Goal: Information Seeking & Learning: Learn about a topic

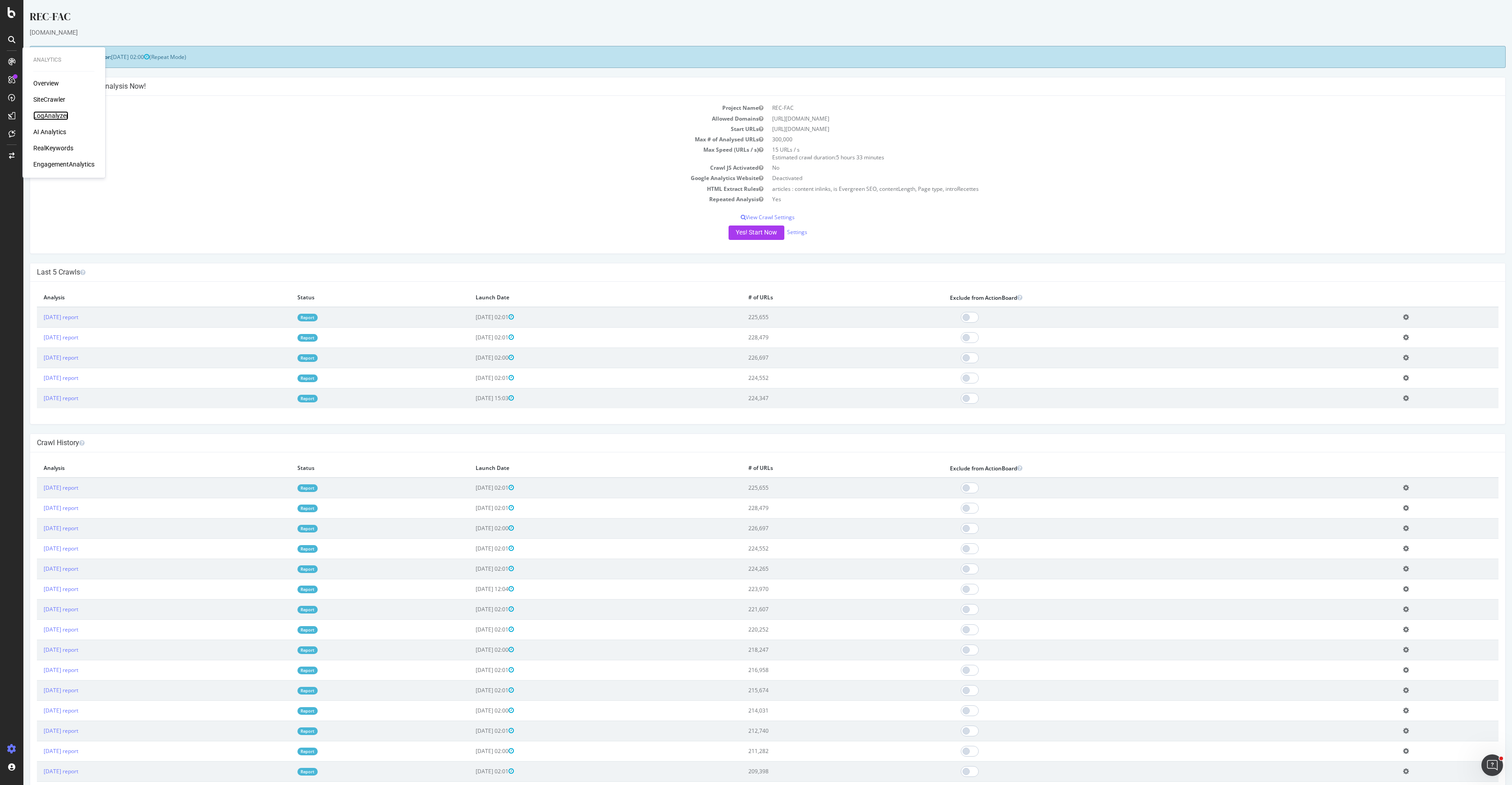
click at [60, 114] on div "LogAnalyzer" at bounding box center [51, 115] width 35 height 9
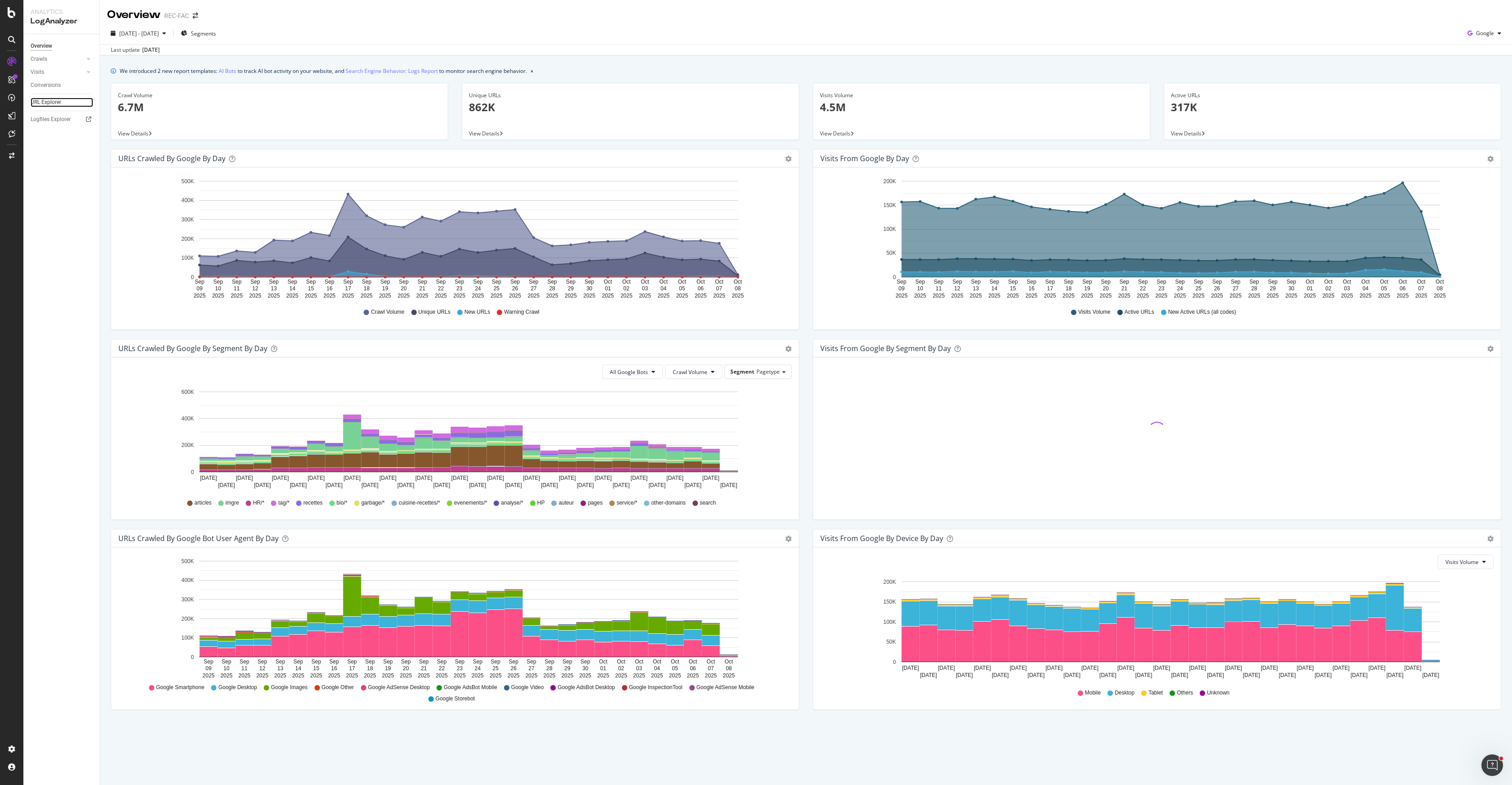
click at [62, 99] on link "URL Explorer" at bounding box center [62, 102] width 63 height 9
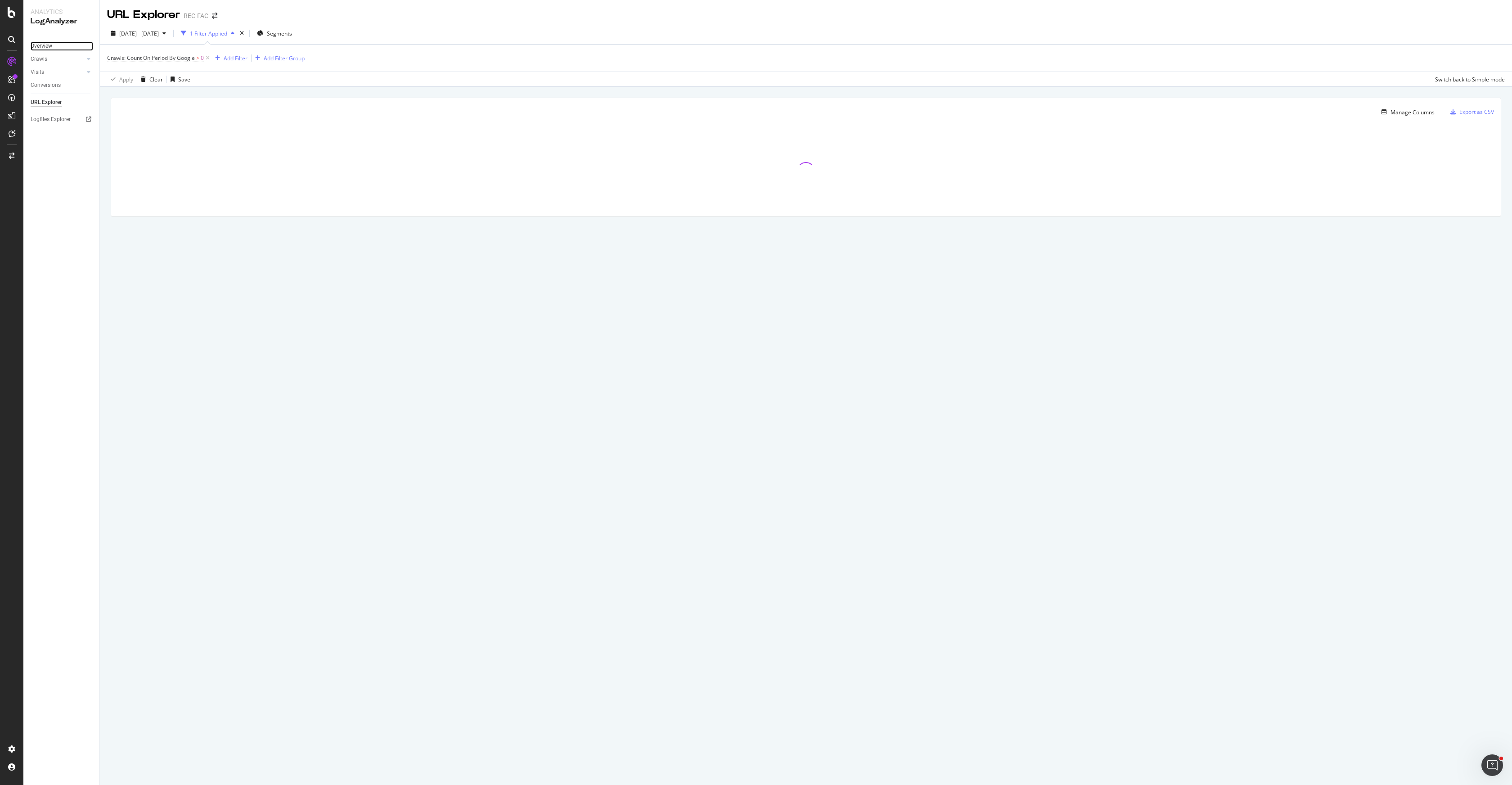
click at [58, 48] on link "Overview" at bounding box center [62, 46] width 63 height 9
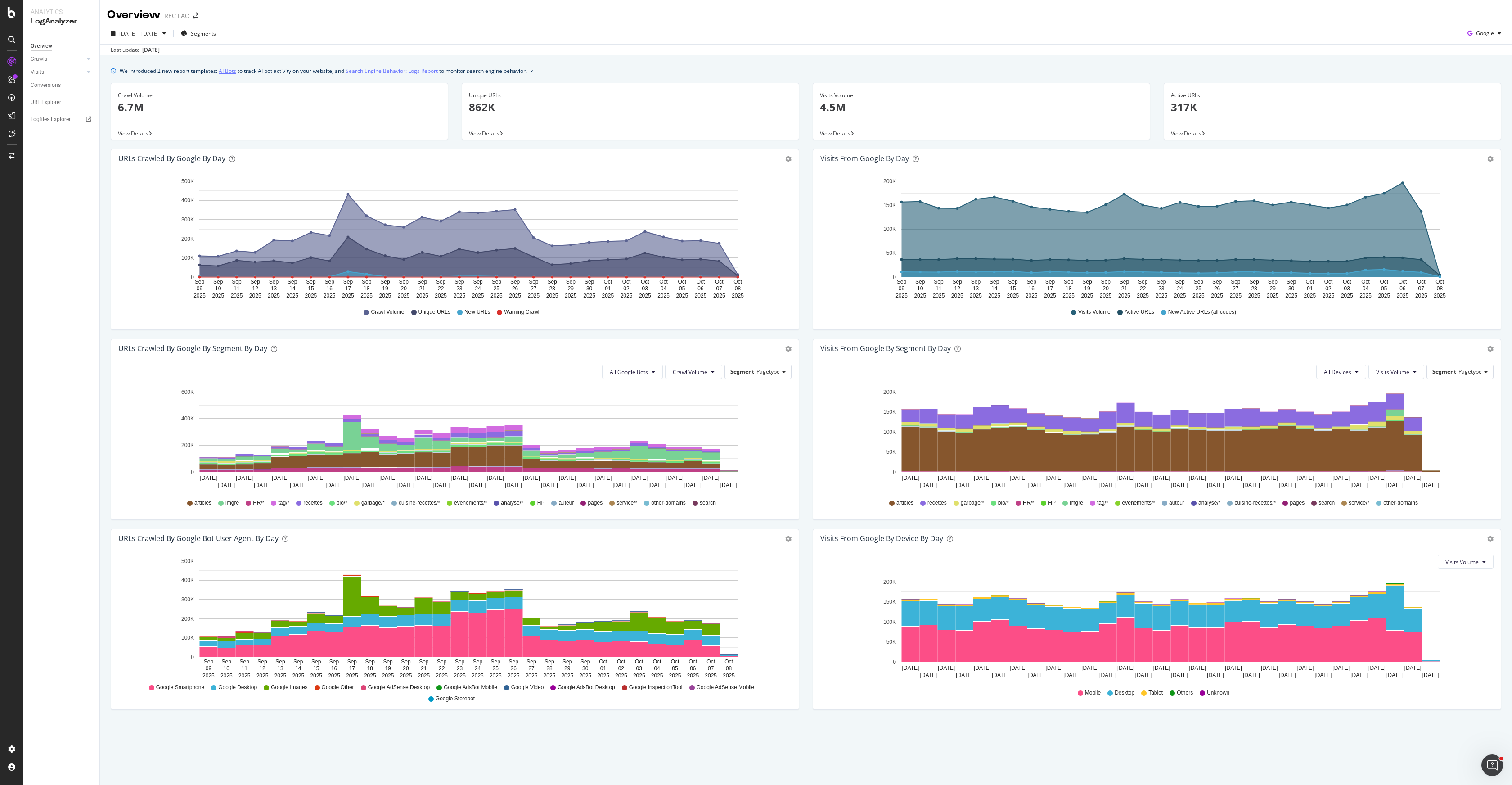
click at [231, 67] on link "AI Bots" at bounding box center [228, 71] width 18 height 9
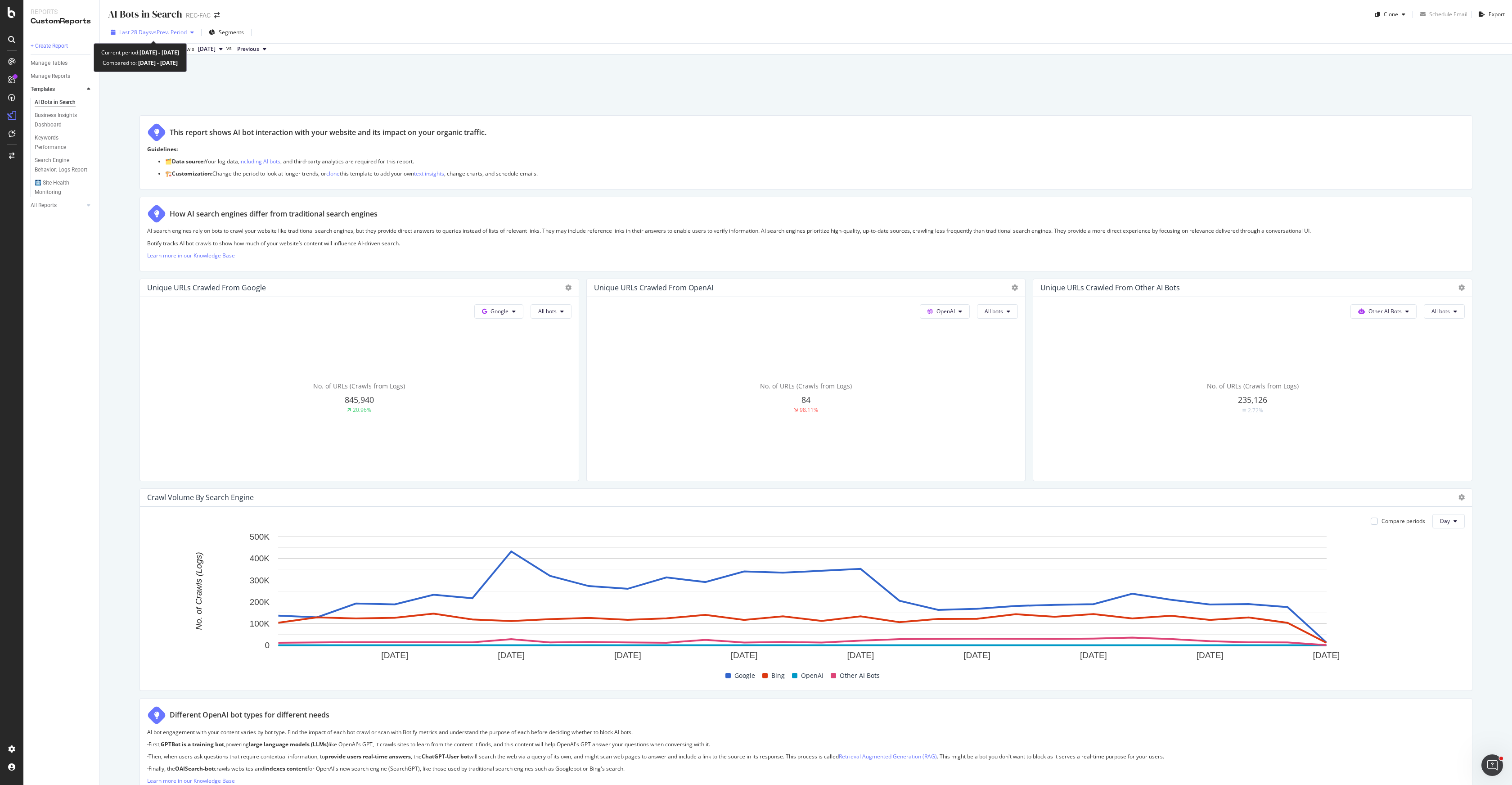
click at [144, 29] on span "Last 28 Days" at bounding box center [135, 32] width 32 height 8
click at [141, 88] on div "Last 7 Days Last 28 Days Last 3 Months Last 6 Months Last Year Custom" at bounding box center [143, 92] width 46 height 68
click at [141, 85] on div "Last 3 Months" at bounding box center [148, 84] width 35 height 8
type input "[DATE]"
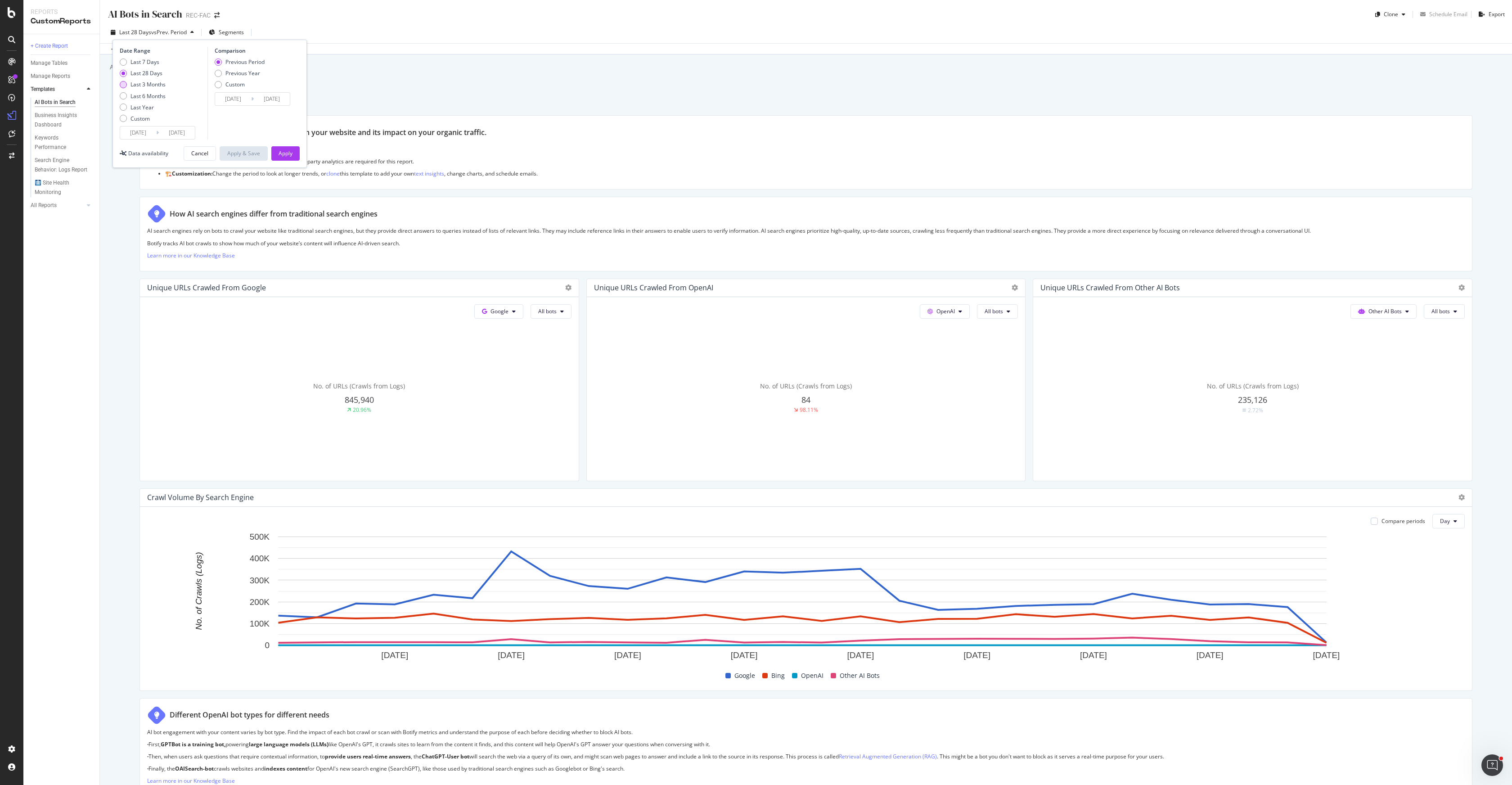
type input "[DATE]"
click at [294, 151] on button "Apply" at bounding box center [285, 153] width 28 height 15
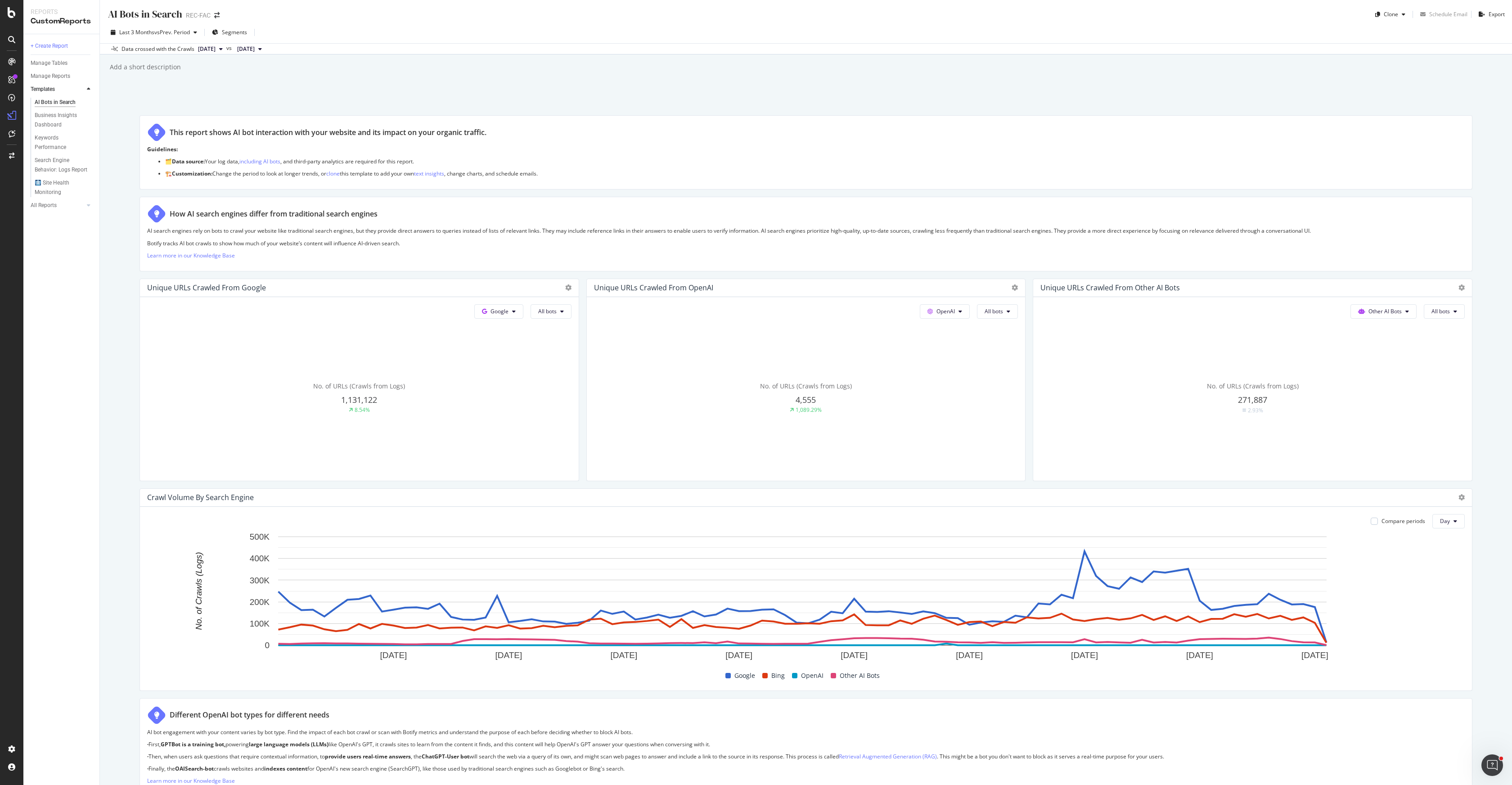
click at [215, 49] on span "[DATE]" at bounding box center [207, 49] width 18 height 8
click at [169, 58] on div "AI Bots in Search AI Bots in Search REC-FAC Clone Schedule Email Export Last 3 …" at bounding box center [806, 392] width 1412 height 785
click at [178, 36] on span "vs Prev. Period" at bounding box center [172, 32] width 36 height 8
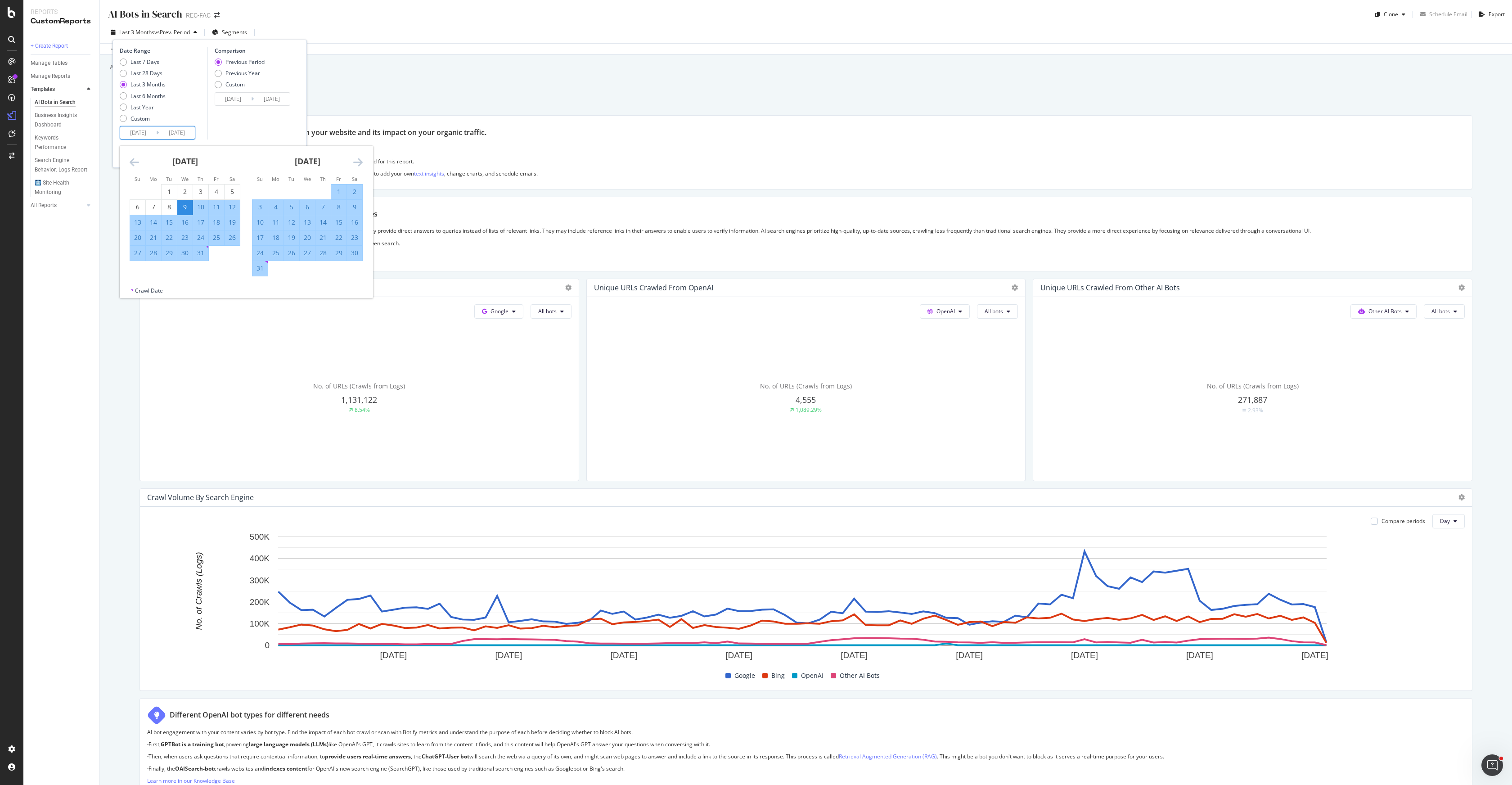
click at [169, 134] on input "[DATE]" at bounding box center [177, 132] width 36 height 12
click at [140, 126] on div "[DATE] Navigate forward to interact with the calendar and select a date. Press …" at bounding box center [157, 133] width 76 height 14
click at [136, 123] on div "Last 7 Days Last 28 Days Last 3 Months Last 6 Months Last Year Custom" at bounding box center [143, 92] width 46 height 68
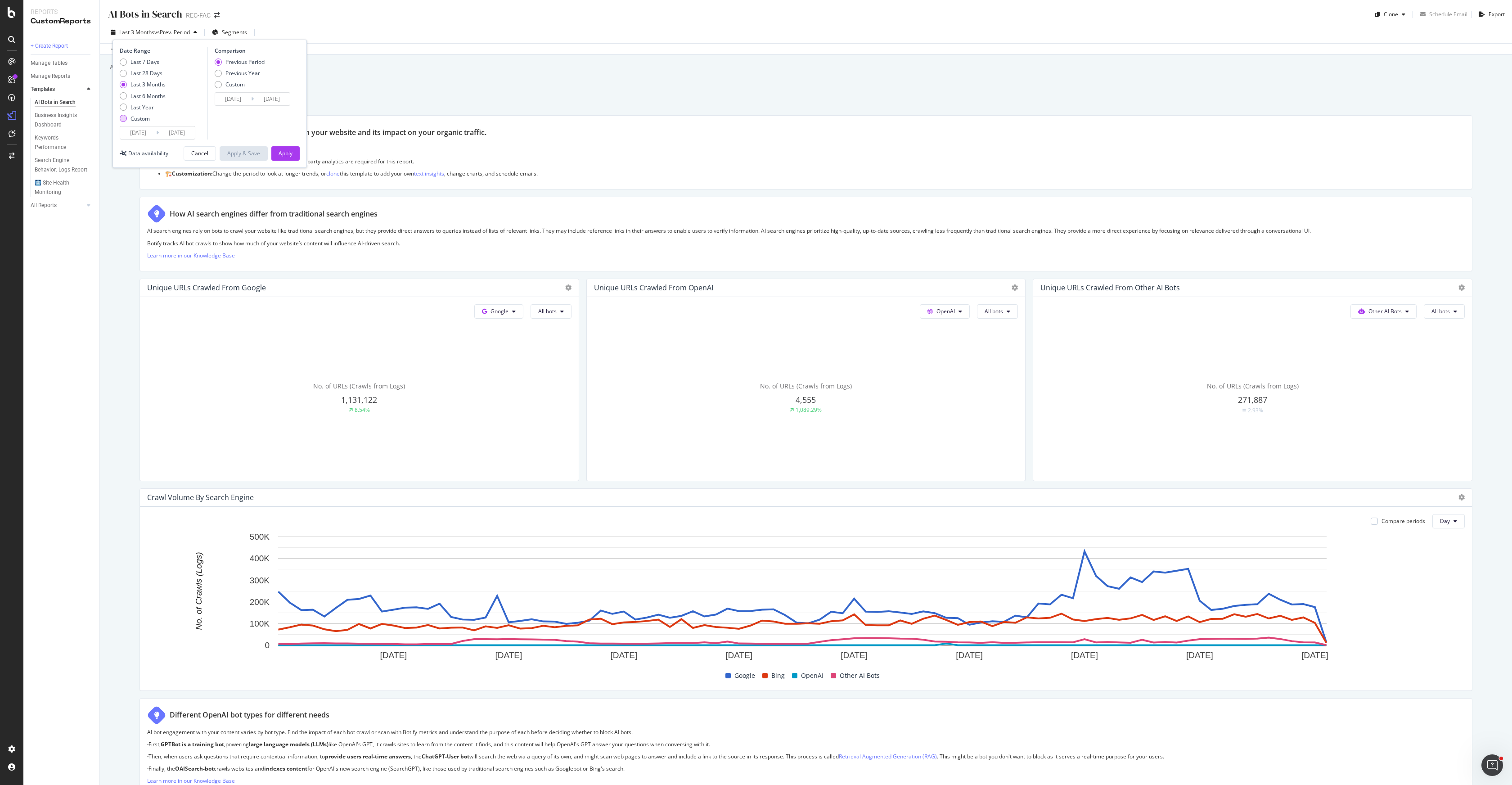
click at [129, 116] on div "Custom" at bounding box center [143, 119] width 46 height 8
type input "[DATE]"
click at [137, 132] on input "[DATE]" at bounding box center [138, 132] width 36 height 12
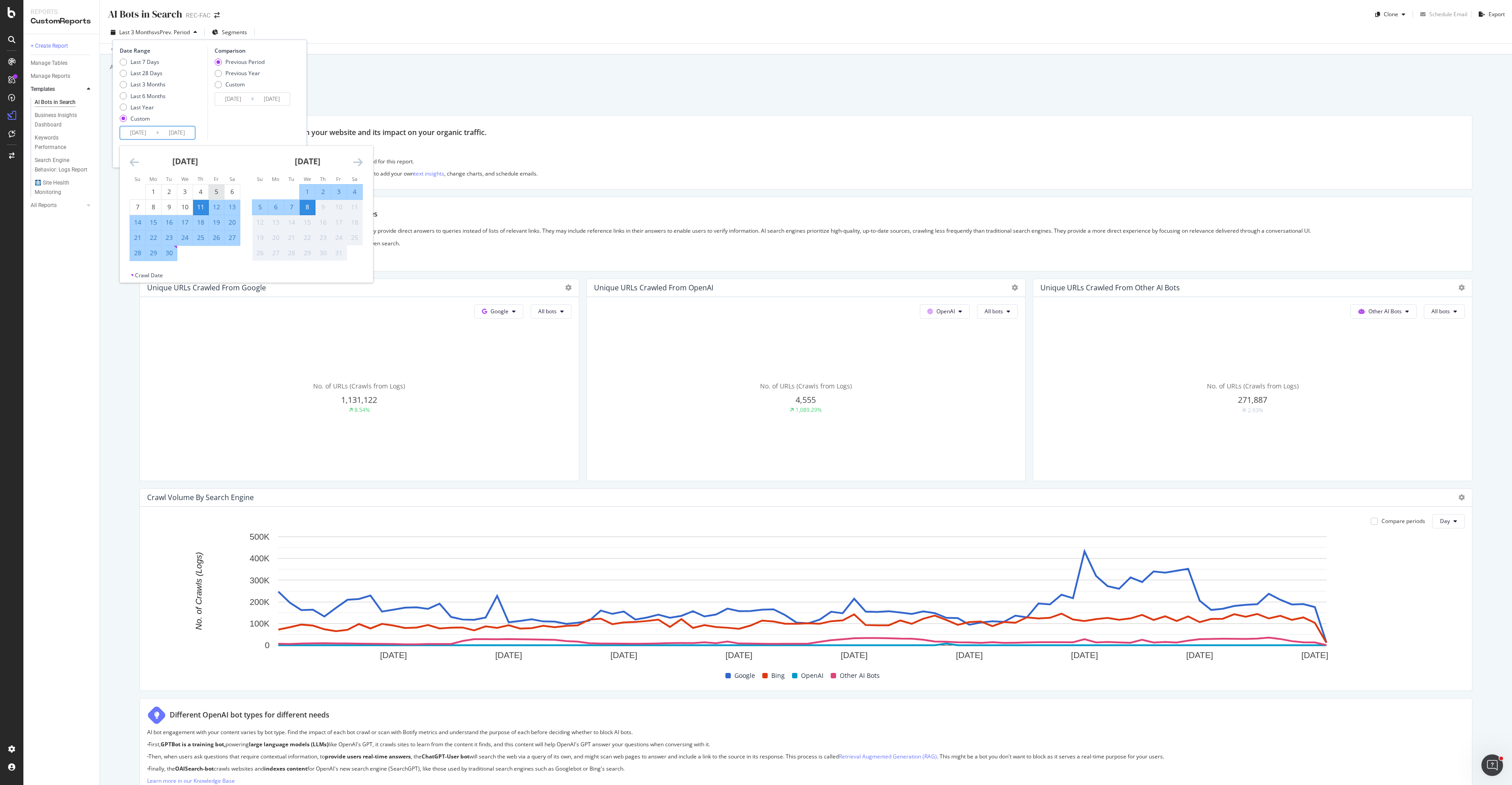
click at [209, 191] on div "5" at bounding box center [217, 191] width 15 height 9
type input "[DATE]"
click at [217, 194] on div "5" at bounding box center [217, 191] width 15 height 9
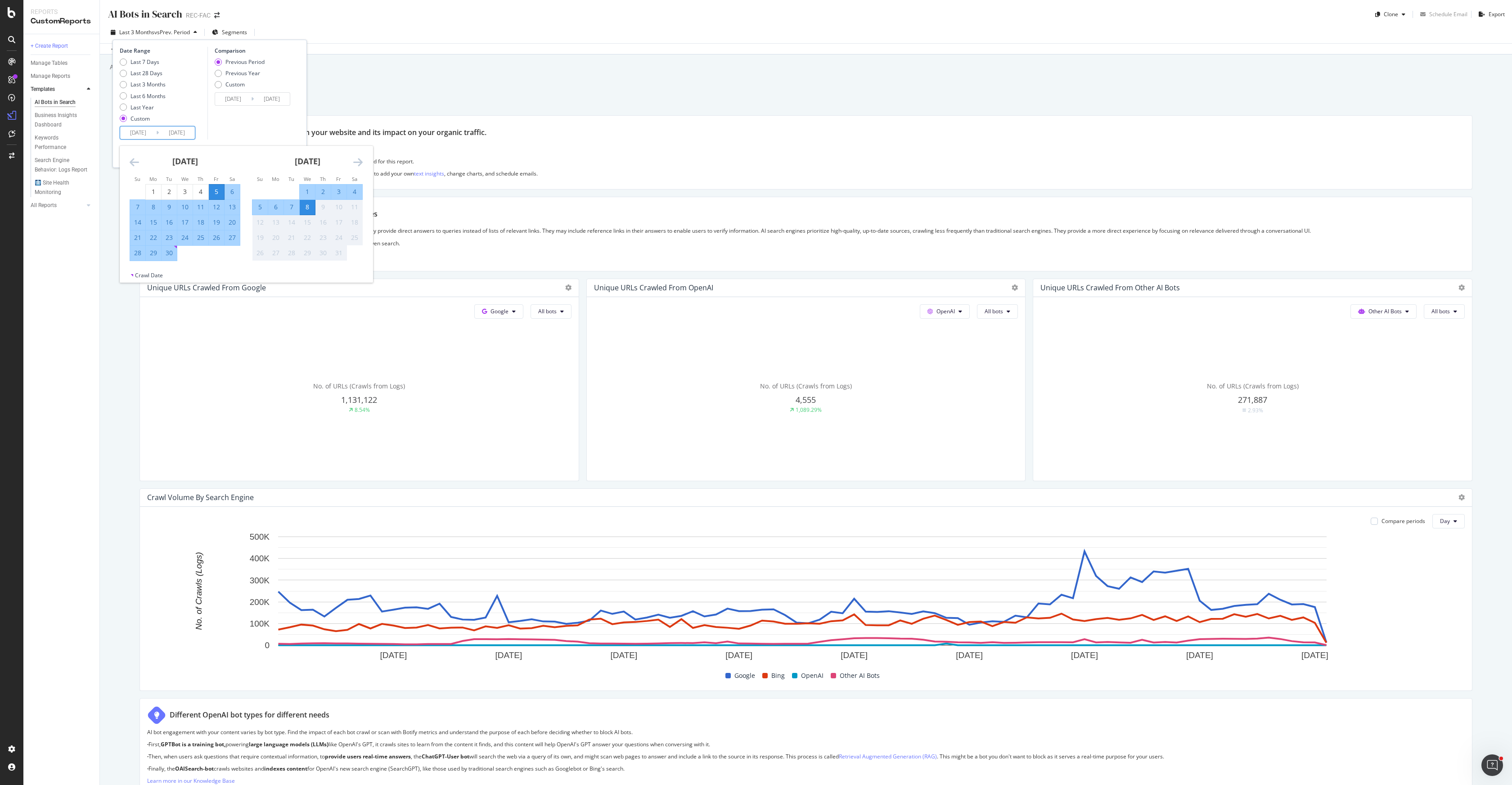
type input "[DATE]"
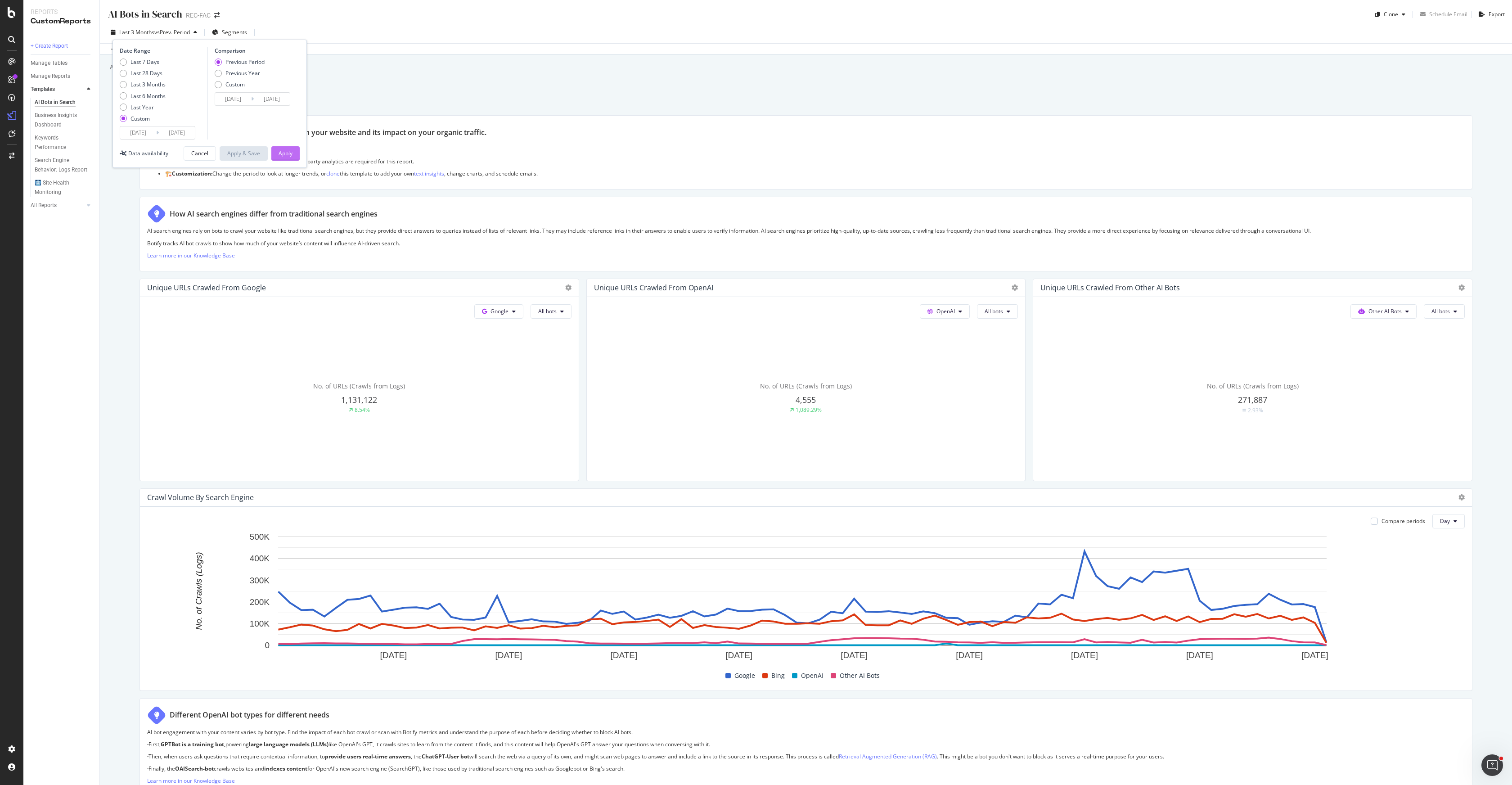
click at [290, 157] on div "Apply" at bounding box center [286, 153] width 14 height 8
